Goal: Task Accomplishment & Management: Manage account settings

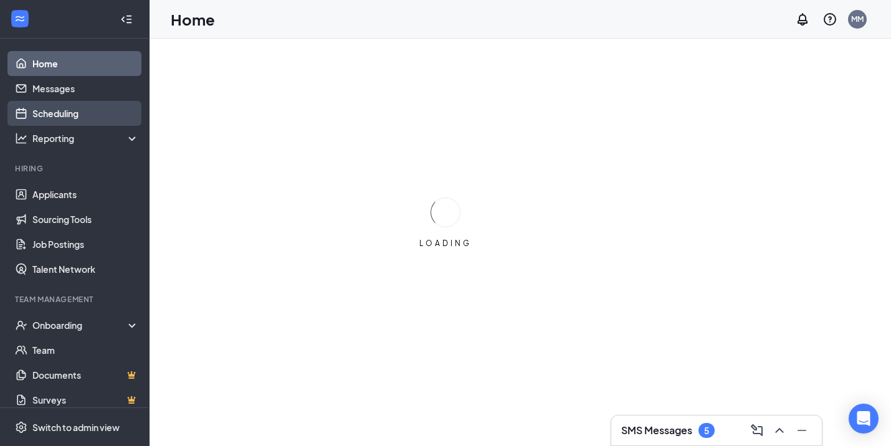
click at [55, 110] on link "Scheduling" at bounding box center [85, 113] width 107 height 25
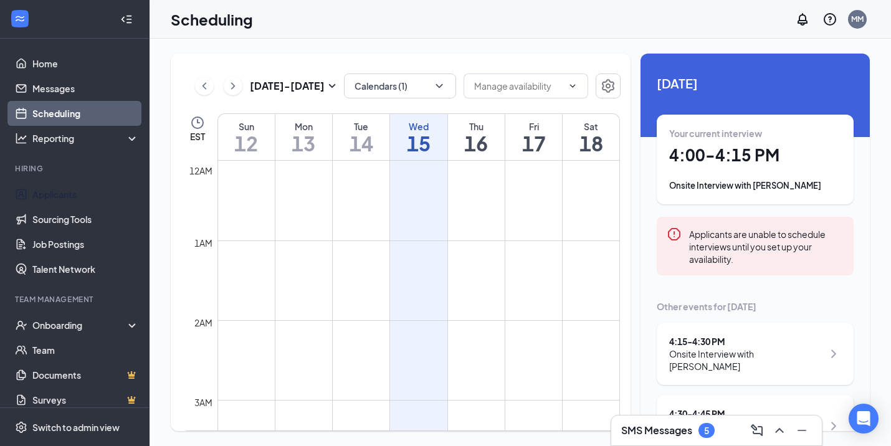
scroll to position [613, 0]
click at [431, 141] on h1 "15" at bounding box center [418, 143] width 57 height 21
click at [757, 201] on div "Your current interview 4:00 - 4:15 PM Onsite Interview with [PERSON_NAME]" at bounding box center [755, 160] width 197 height 90
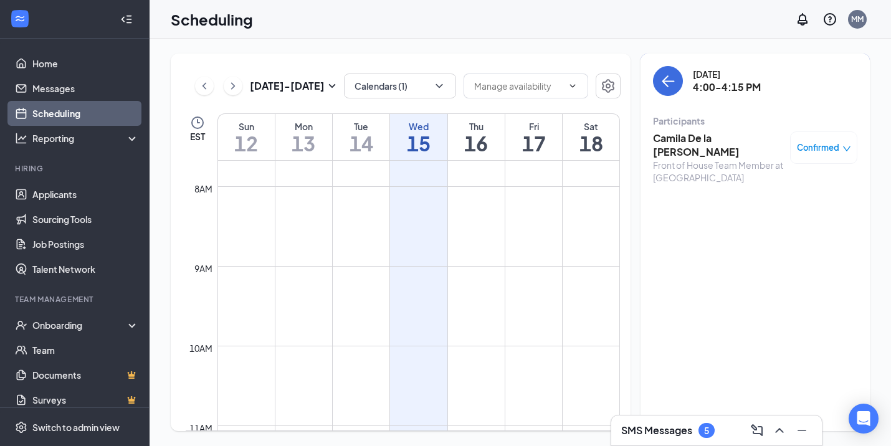
click at [714, 136] on h3 "Camila De la [PERSON_NAME]" at bounding box center [718, 144] width 131 height 27
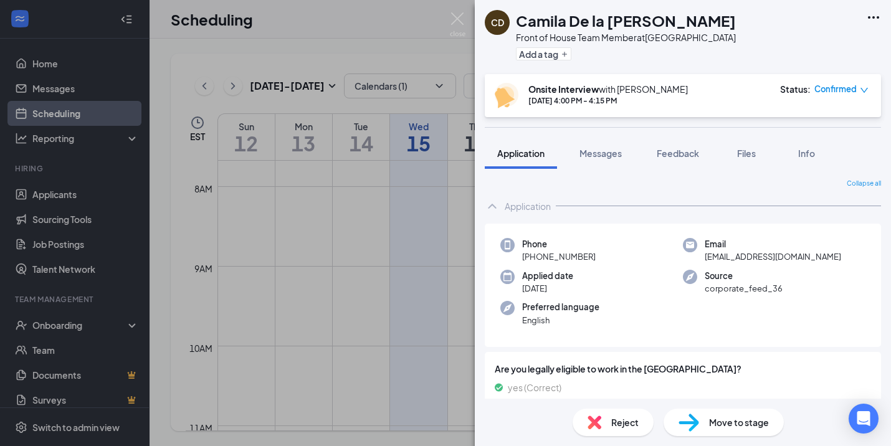
click at [711, 427] on span "Move to stage" at bounding box center [739, 423] width 60 height 14
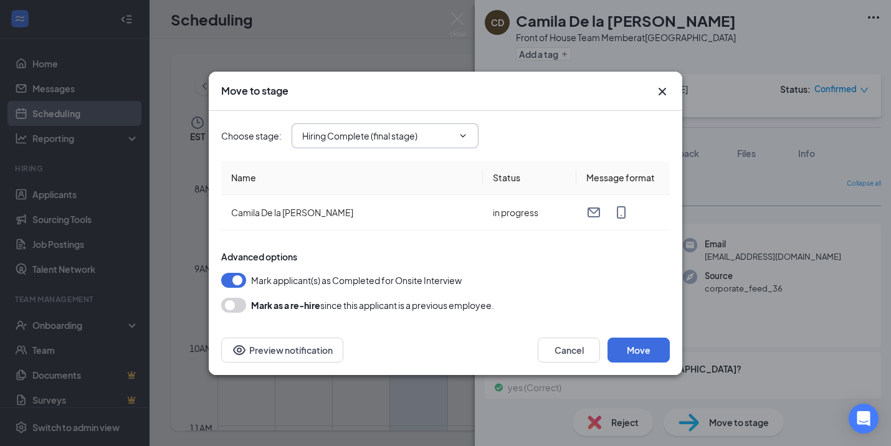
click at [374, 142] on input "Hiring Complete (final stage)" at bounding box center [377, 136] width 151 height 14
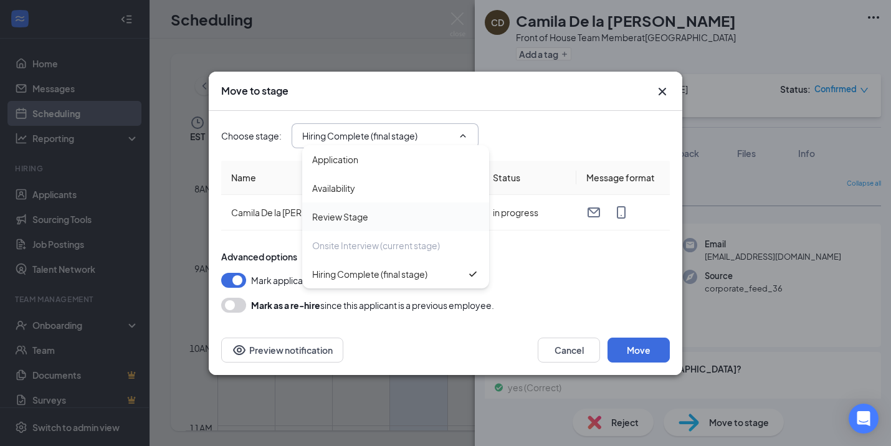
click at [359, 223] on div "Review Stage" at bounding box center [395, 217] width 187 height 29
type input "Review Stage"
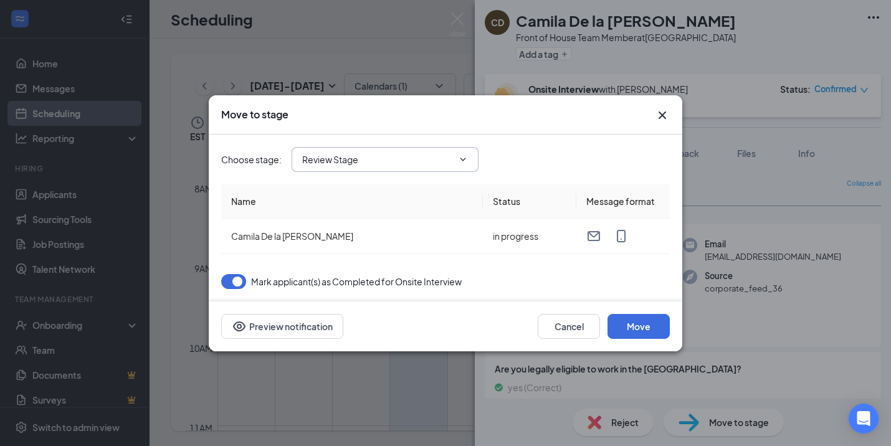
click at [364, 156] on input "Review Stage" at bounding box center [377, 160] width 151 height 14
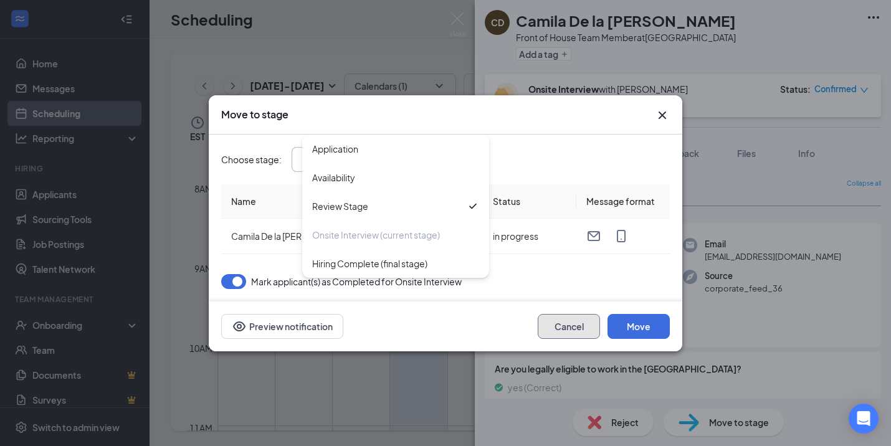
click at [560, 332] on button "Cancel" at bounding box center [569, 326] width 62 height 25
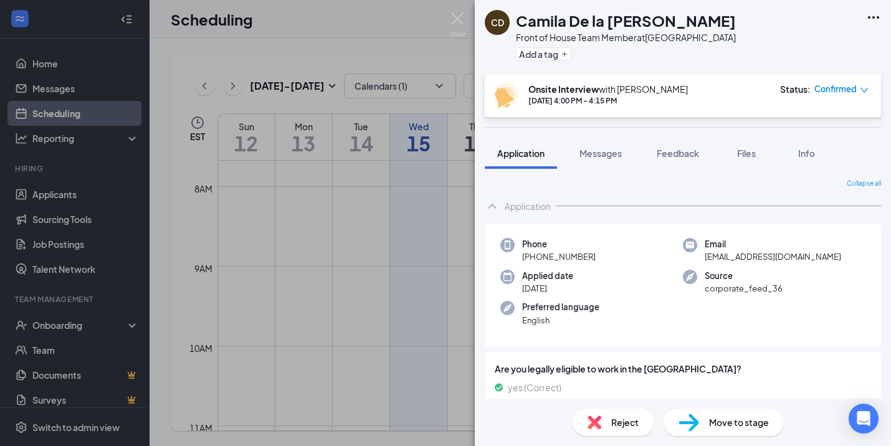
click at [285, 239] on div "CD Camila De la [PERSON_NAME] Front of House Team Member at [GEOGRAPHIC_DATA] A…" at bounding box center [445, 223] width 891 height 446
click at [285, 239] on td at bounding box center [418, 236] width 403 height 20
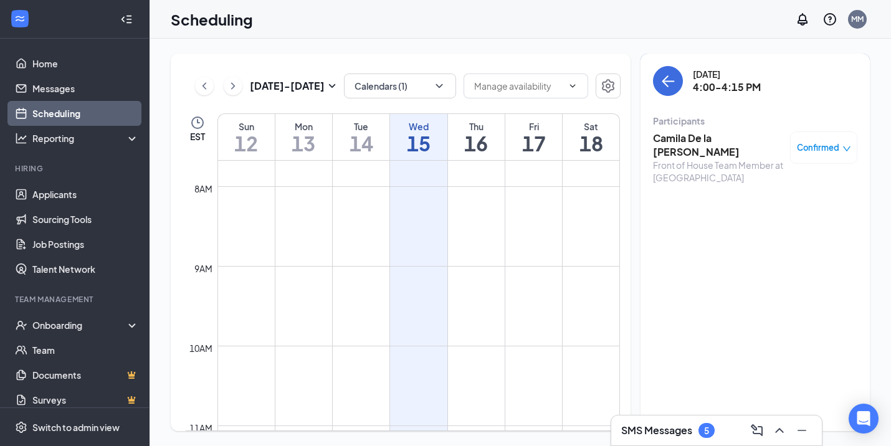
click at [412, 240] on td at bounding box center [418, 236] width 403 height 20
click at [667, 80] on icon "ArrowLeft" at bounding box center [668, 81] width 15 height 15
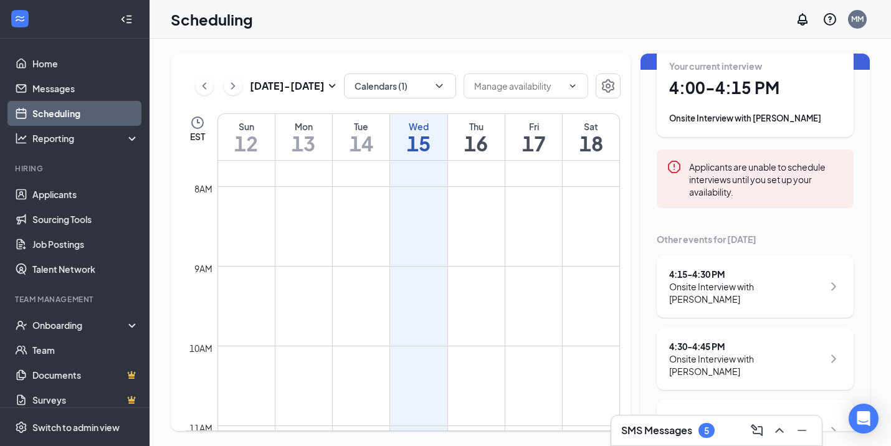
scroll to position [93, 0]
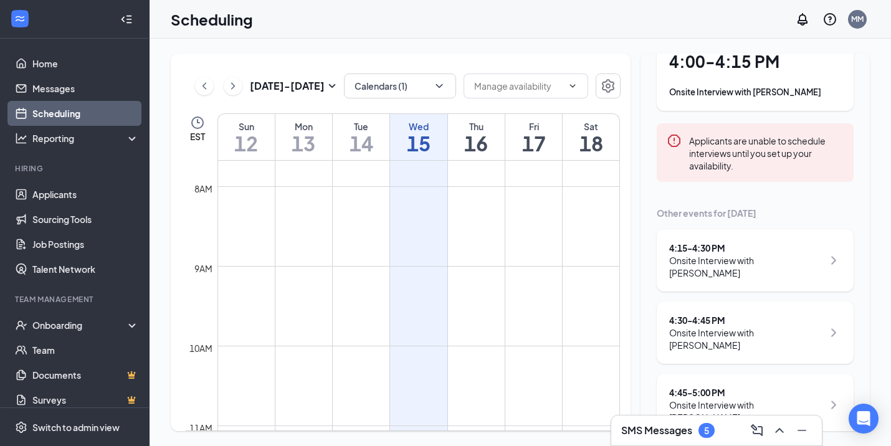
click at [775, 255] on div "Onsite Interview with [PERSON_NAME]" at bounding box center [746, 266] width 154 height 25
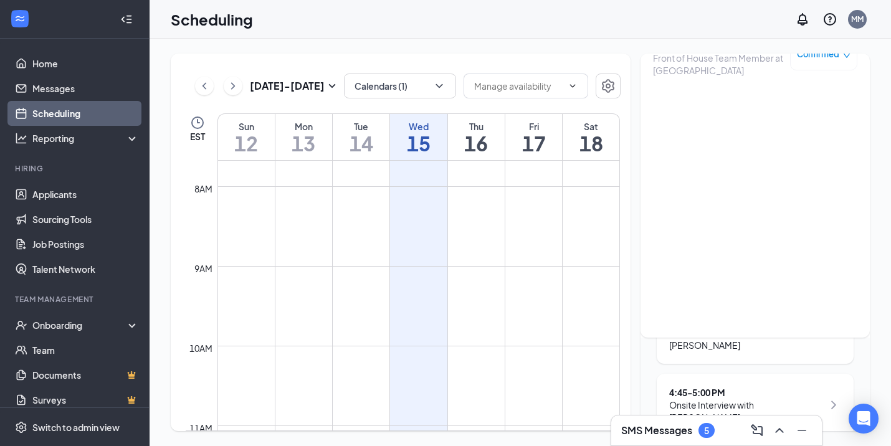
click at [646, 349] on div "[DATE] Your current interview 4:00 - 4:15 PM Onsite Interview with [PERSON_NAME…" at bounding box center [755, 208] width 229 height 496
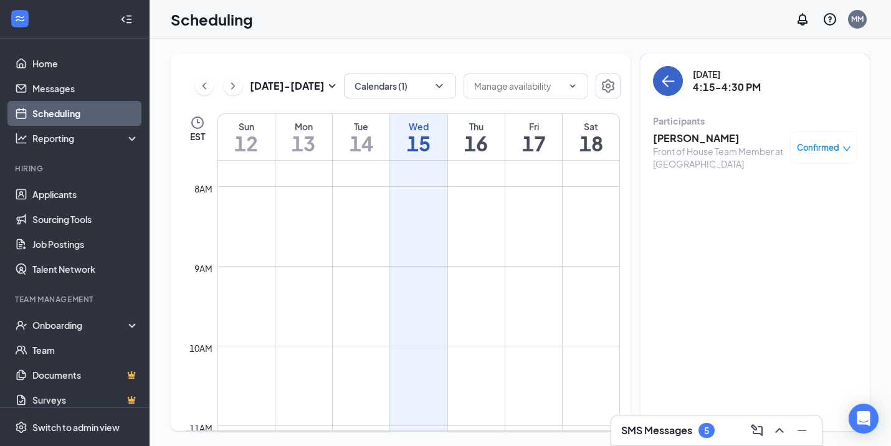
click at [669, 81] on icon "ArrowLeft" at bounding box center [669, 81] width 12 height 1
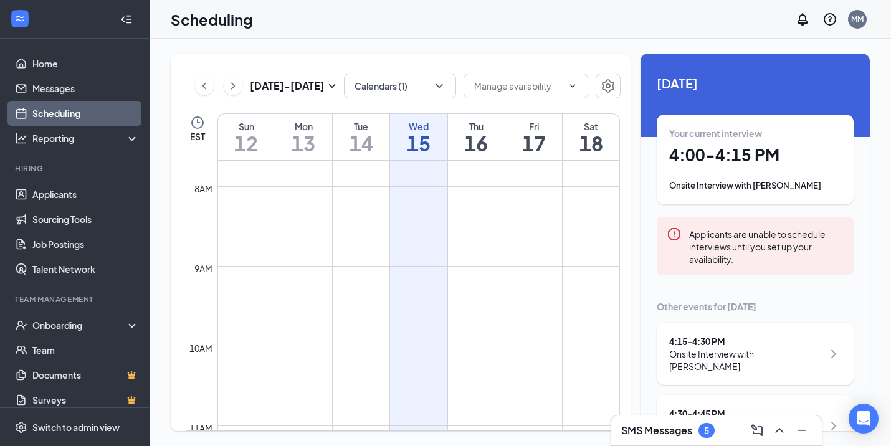
scroll to position [35, 0]
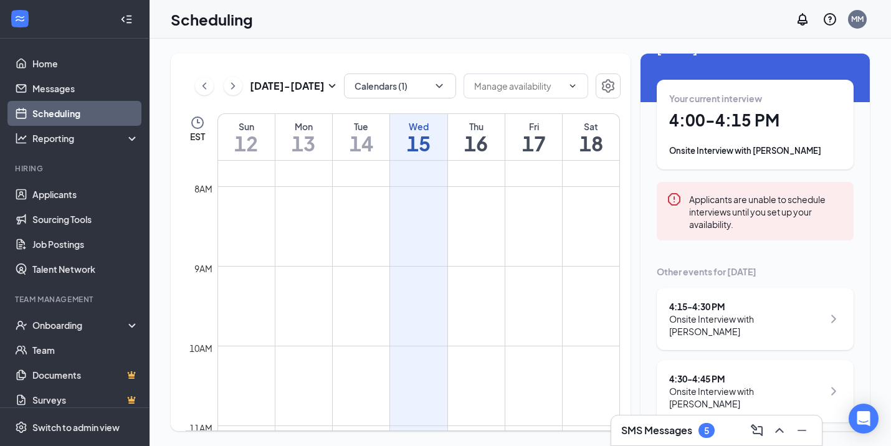
click at [768, 322] on div "Onsite Interview with [PERSON_NAME]" at bounding box center [746, 325] width 154 height 25
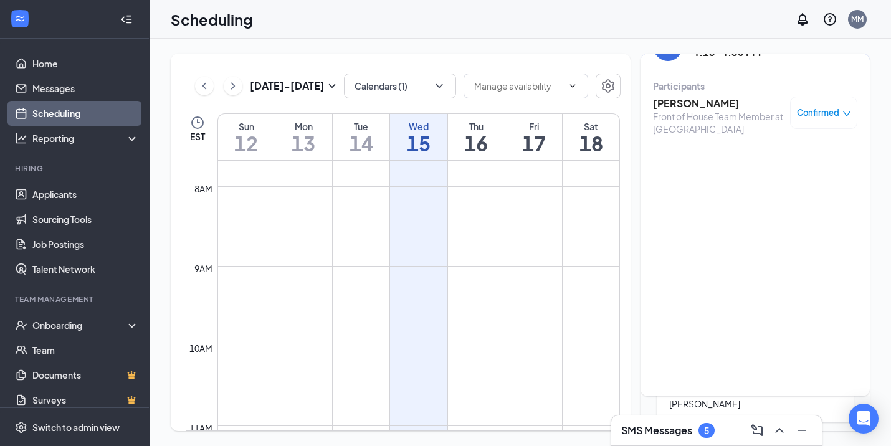
click at [693, 104] on h3 "[PERSON_NAME]" at bounding box center [718, 104] width 131 height 14
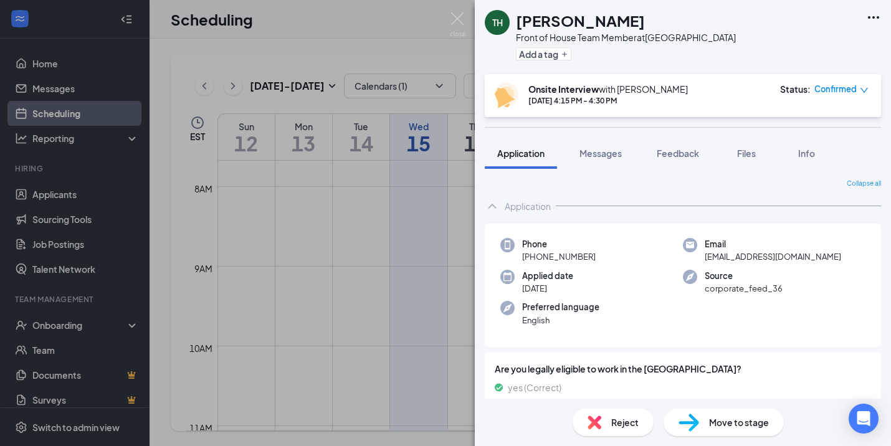
click at [451, 234] on div "TH [PERSON_NAME] Front of House Team Member at [GEOGRAPHIC_DATA] Add a tag Onsi…" at bounding box center [445, 223] width 891 height 446
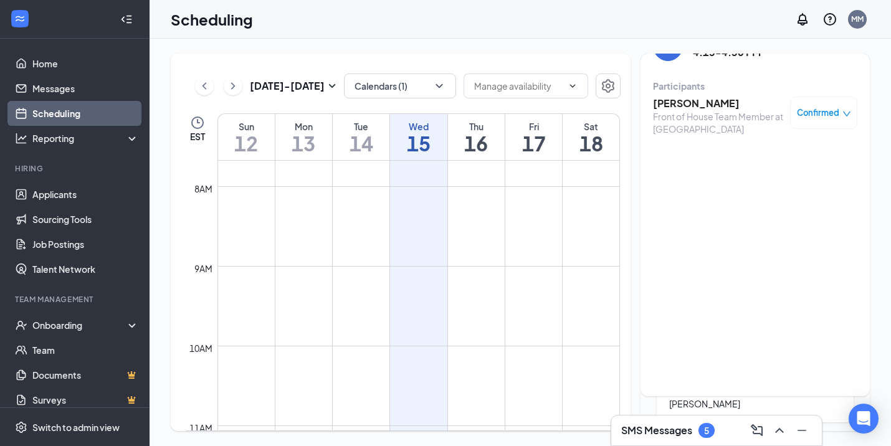
click at [414, 202] on td at bounding box center [418, 196] width 403 height 20
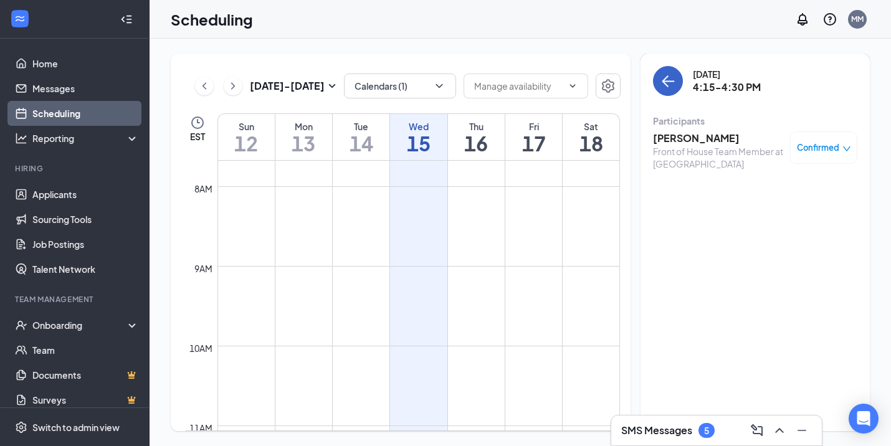
click at [666, 92] on button "back-button" at bounding box center [668, 81] width 30 height 30
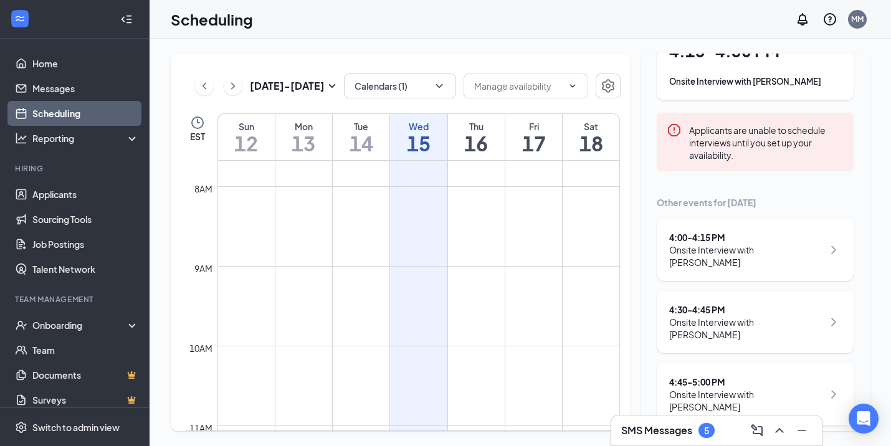
scroll to position [106, 0]
click at [802, 313] on div "4:30 - 4:45 PM Onsite Interview with [PERSON_NAME]" at bounding box center [746, 320] width 154 height 37
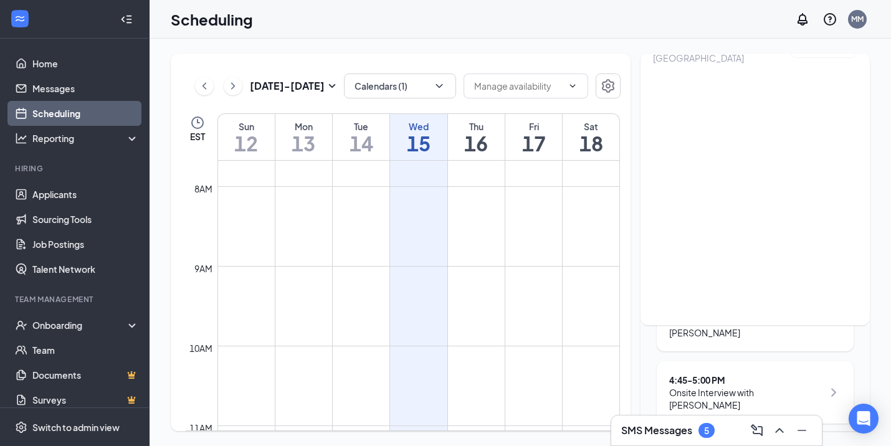
click at [423, 184] on td at bounding box center [418, 176] width 403 height 20
click at [651, 393] on div "[DATE] Your current interview 4:15 - 4:30 PM Onsite Interview with [PERSON_NAME…" at bounding box center [755, 196] width 229 height 496
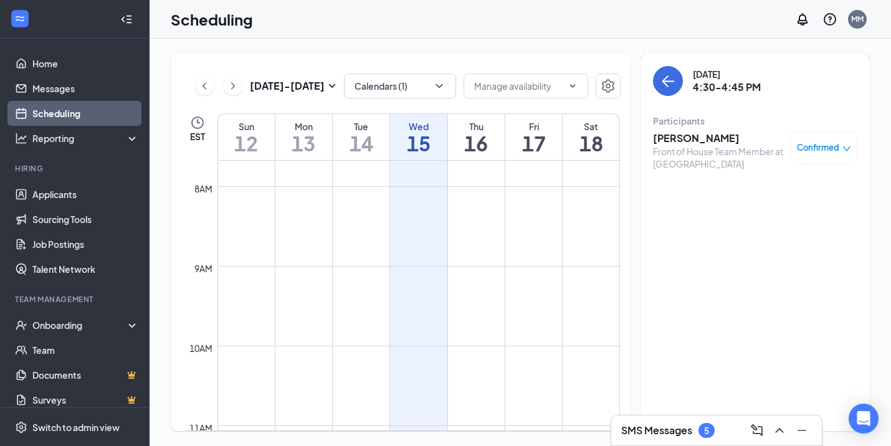
click at [725, 143] on h3 "[PERSON_NAME]" at bounding box center [718, 138] width 131 height 14
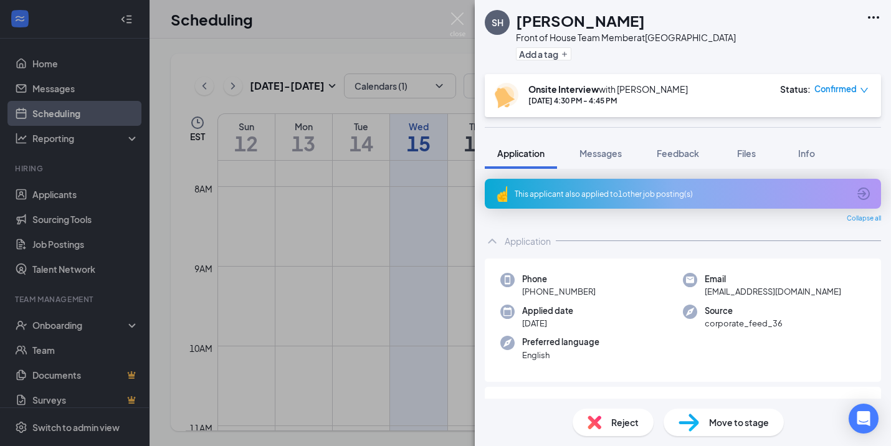
click at [645, 270] on div "Phone [PHONE_NUMBER] Email [EMAIL_ADDRESS][DOMAIN_NAME] Applied date [DATE] Sou…" at bounding box center [683, 321] width 396 height 124
click at [461, 18] on img at bounding box center [458, 24] width 16 height 24
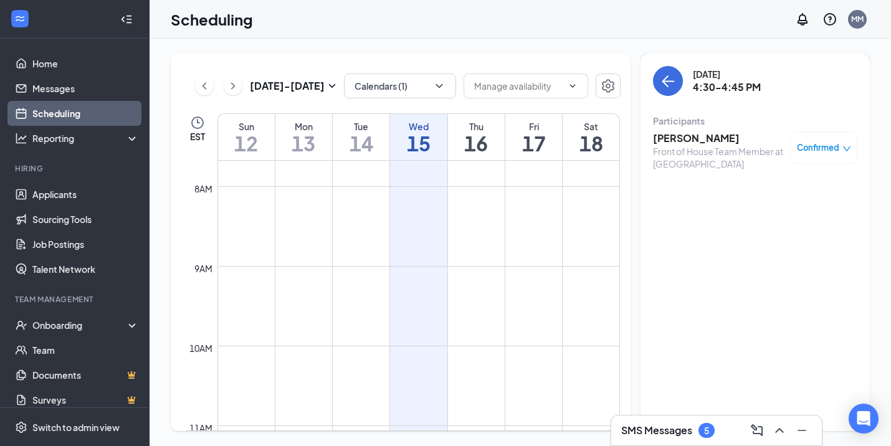
click at [426, 176] on td at bounding box center [418, 176] width 403 height 20
click at [659, 75] on button "back-button" at bounding box center [668, 81] width 30 height 30
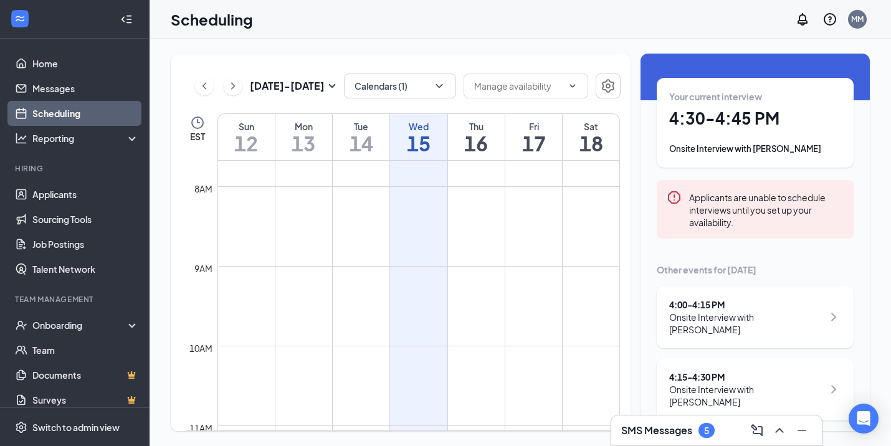
scroll to position [93, 0]
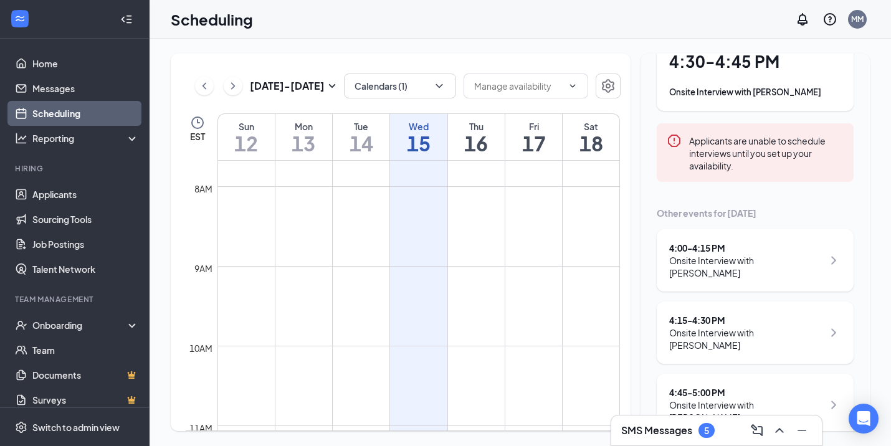
click at [791, 399] on div "Onsite Interview with [PERSON_NAME]" at bounding box center [746, 411] width 154 height 25
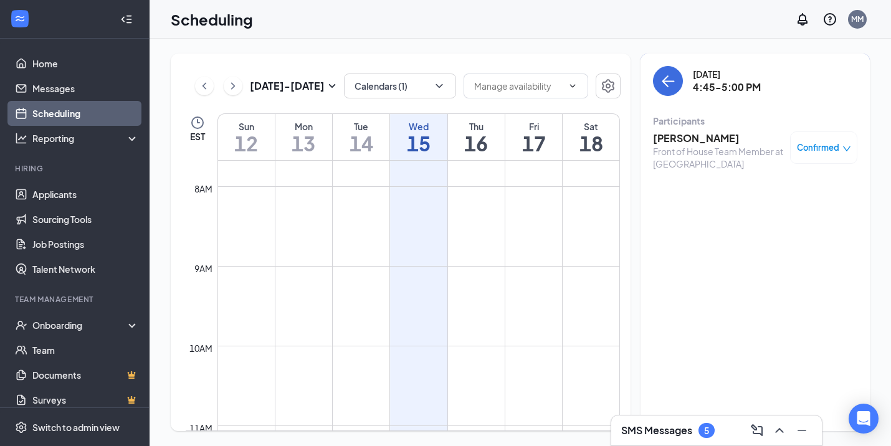
click at [677, 138] on h3 "[PERSON_NAME]" at bounding box center [718, 138] width 131 height 14
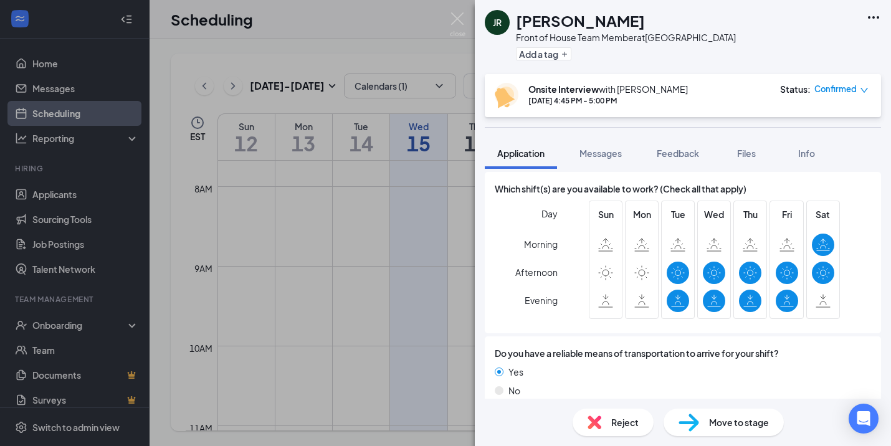
scroll to position [809, 0]
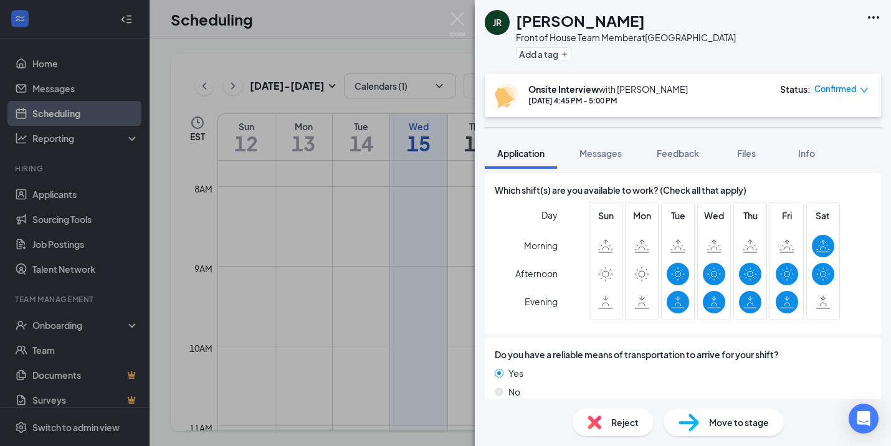
click at [638, 239] on div at bounding box center [642, 246] width 22 height 22
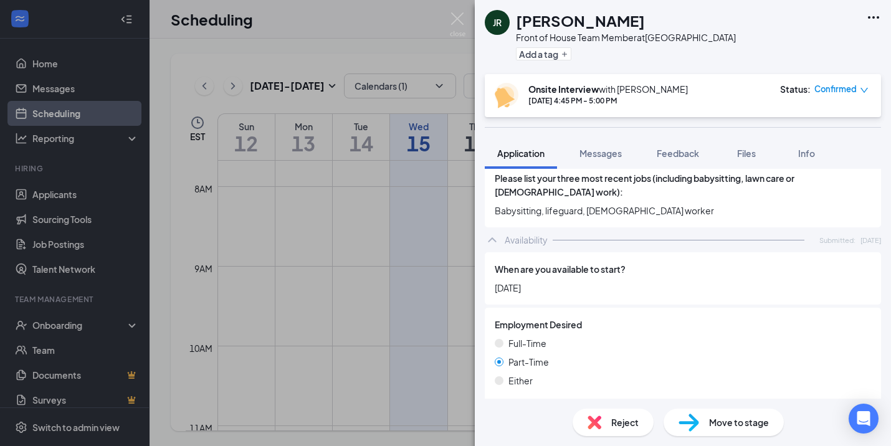
scroll to position [583, 0]
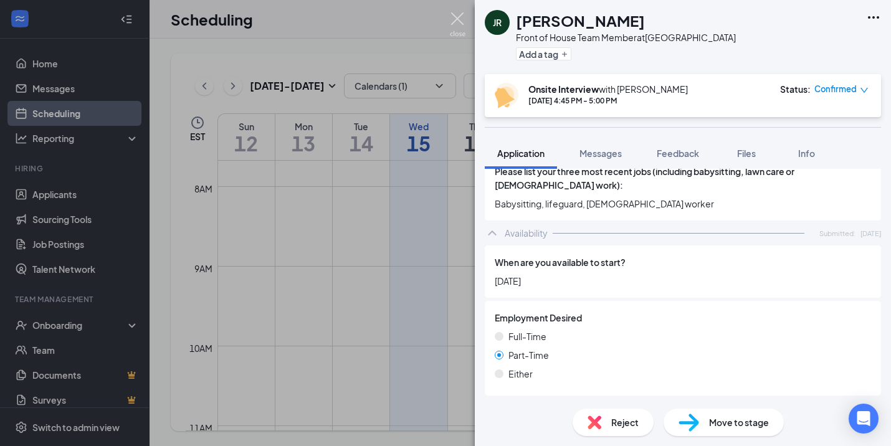
click at [461, 20] on img at bounding box center [458, 24] width 16 height 24
